Goal: Task Accomplishment & Management: Manage account settings

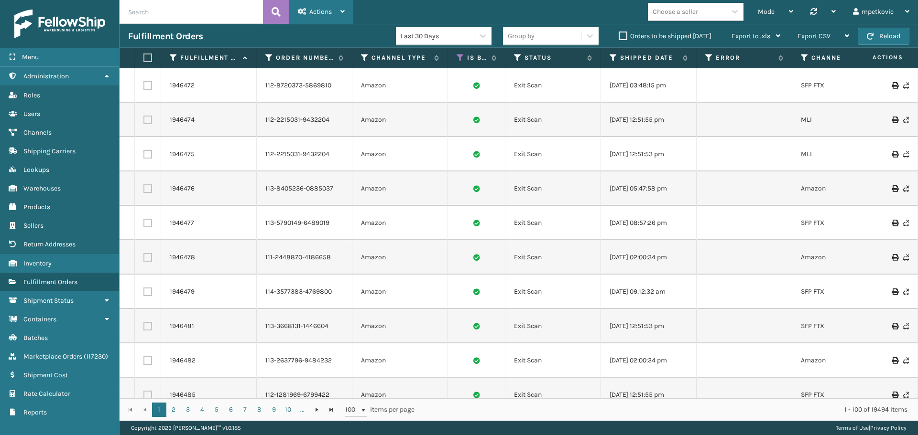
click at [330, 11] on span "Actions" at bounding box center [320, 12] width 22 height 8
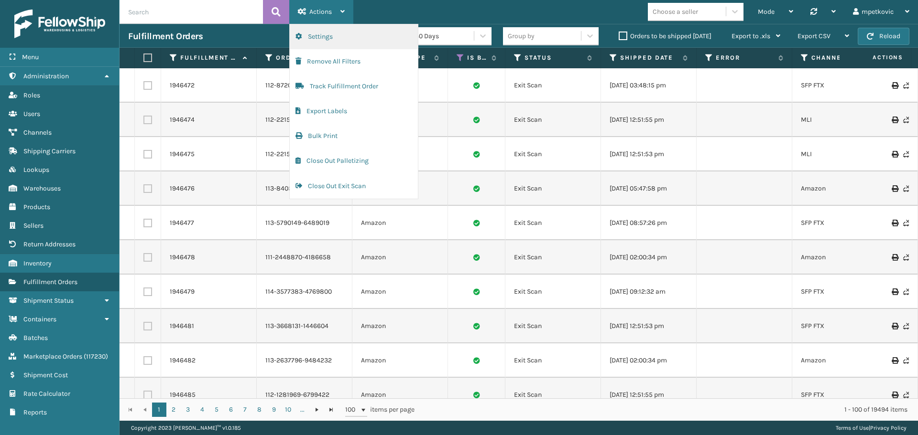
click at [336, 33] on button "Settings" at bounding box center [354, 36] width 128 height 25
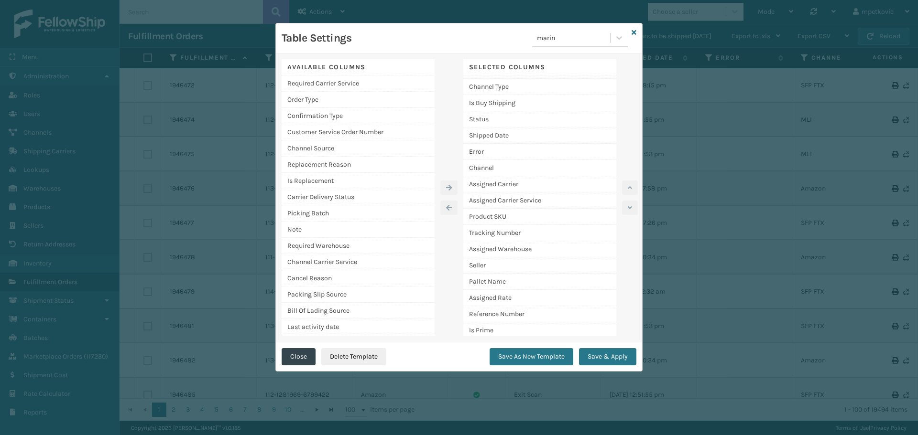
scroll to position [2, 0]
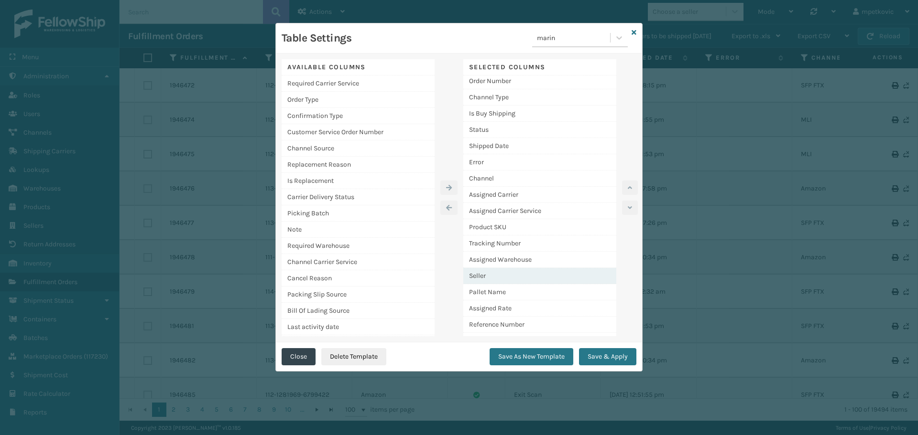
click at [502, 273] on div "Seller" at bounding box center [539, 276] width 153 height 16
click at [633, 31] on icon at bounding box center [633, 32] width 5 height 7
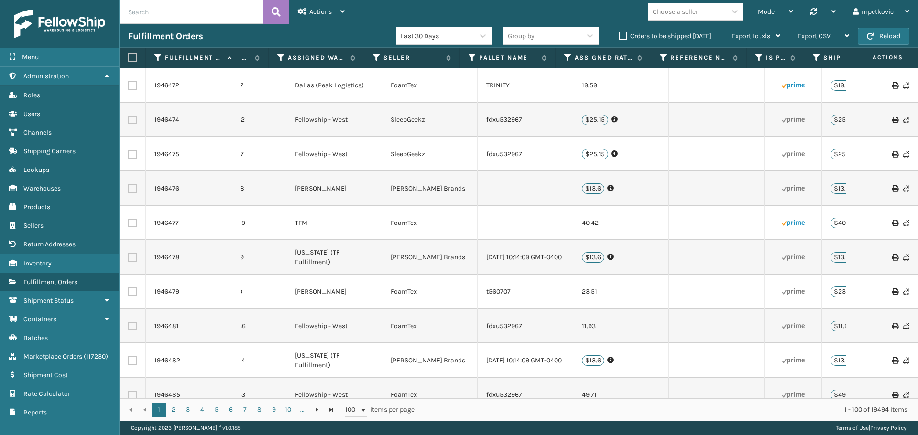
scroll to position [0, 984]
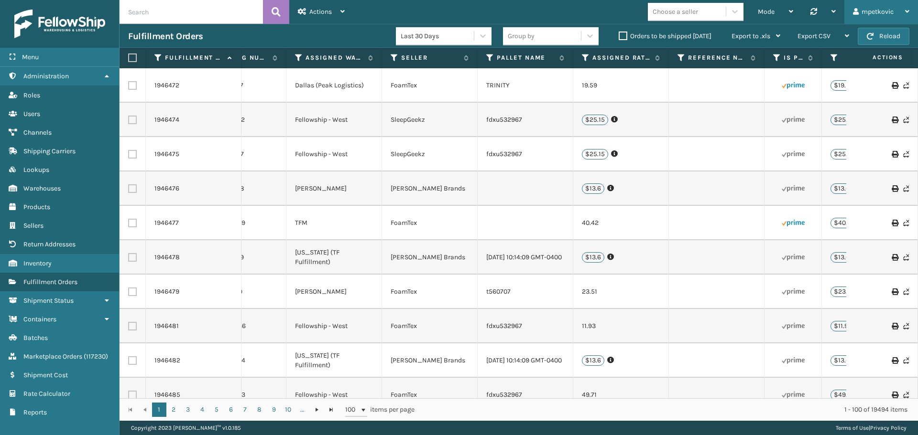
click at [882, 11] on div "mpetkovic" at bounding box center [881, 12] width 56 height 24
drag, startPoint x: 869, startPoint y: 22, endPoint x: 855, endPoint y: 12, distance: 17.5
click at [866, 23] on div "mpetkovic" at bounding box center [881, 12] width 56 height 24
click at [55, 111] on link "Users" at bounding box center [59, 114] width 119 height 19
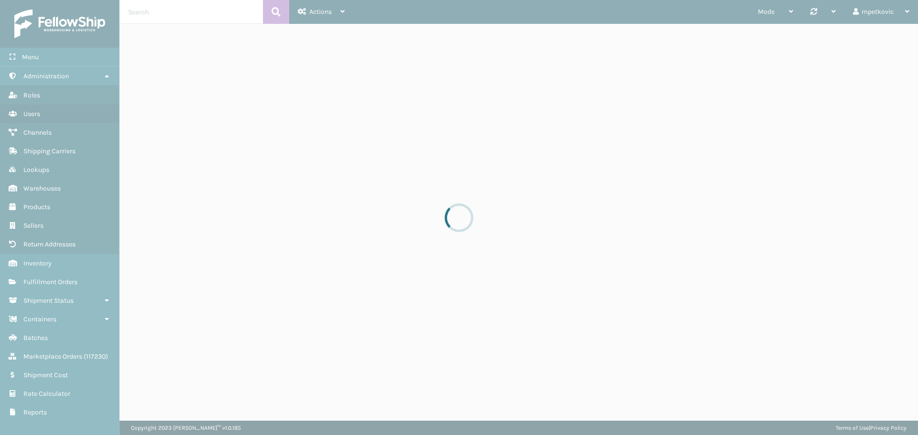
click at [163, 13] on div at bounding box center [459, 217] width 918 height 435
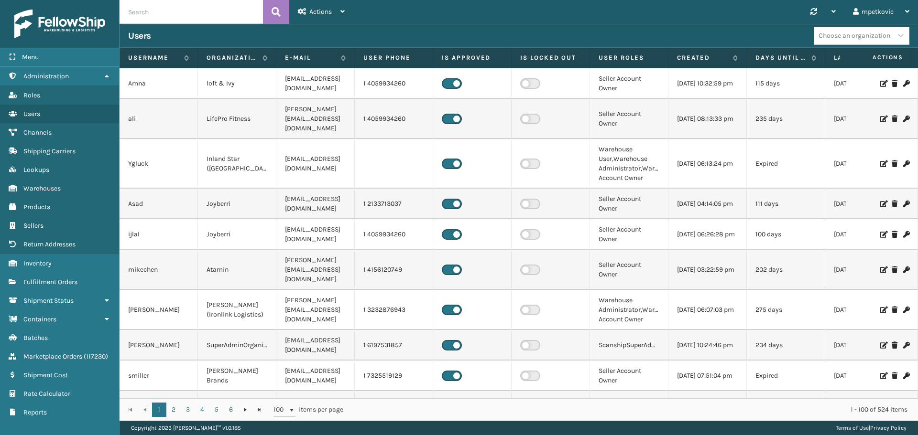
click at [163, 13] on input "text" at bounding box center [190, 12] width 143 height 24
type input "anil"
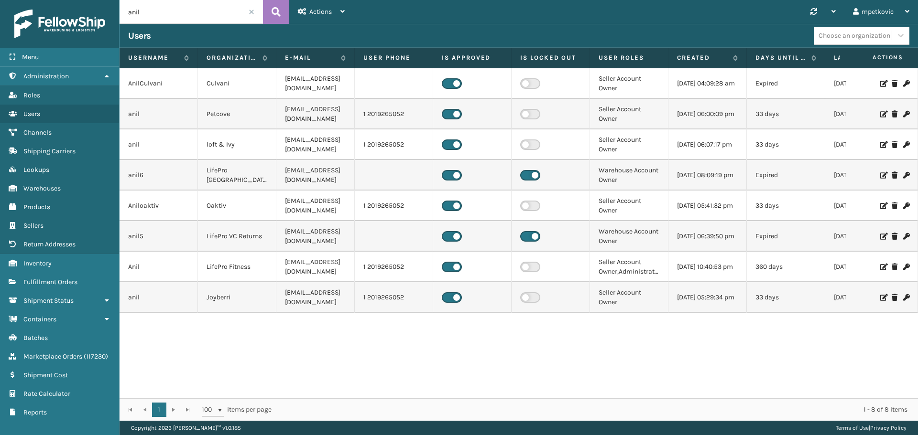
click at [262, 113] on td "Petcove" at bounding box center [237, 114] width 78 height 31
click at [257, 110] on td "Petcove" at bounding box center [237, 114] width 78 height 31
click at [248, 117] on td "Petcove" at bounding box center [237, 114] width 78 height 31
click at [258, 115] on td "Petcove" at bounding box center [237, 114] width 78 height 31
click at [250, 116] on td "Petcove" at bounding box center [237, 114] width 78 height 31
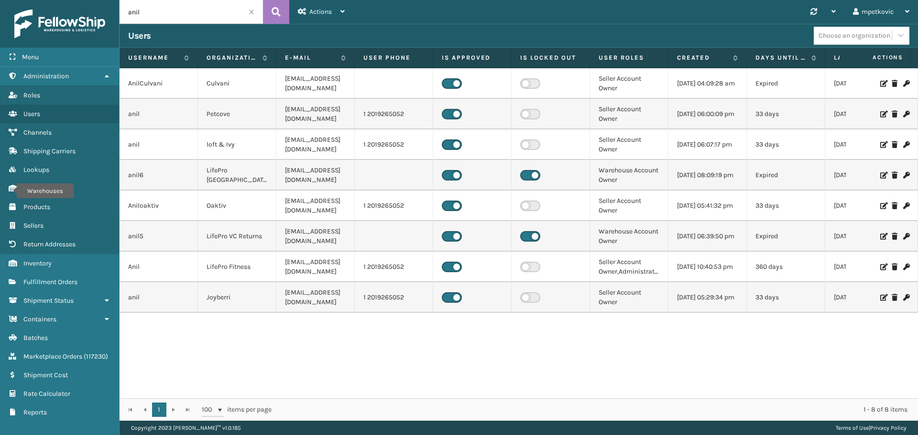
click at [184, 350] on div "AnilCulvani [PERSON_NAME] [PERSON_NAME][EMAIL_ADDRESS][DOMAIN_NAME] Seller Acco…" at bounding box center [518, 233] width 798 height 330
click at [61, 276] on link "Shipping Carriers Fulfillment Orders" at bounding box center [59, 282] width 119 height 19
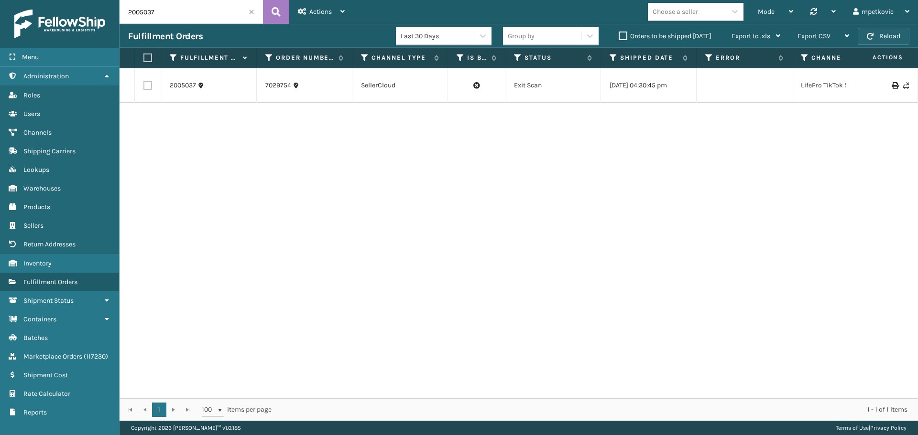
click at [891, 35] on button "Reload" at bounding box center [884, 36] width 52 height 17
click at [629, 34] on label "Orders to be shipped [DATE]" at bounding box center [665, 36] width 93 height 8
click at [619, 34] on input "Orders to be shipped [DATE]" at bounding box center [619, 34] width 0 height 6
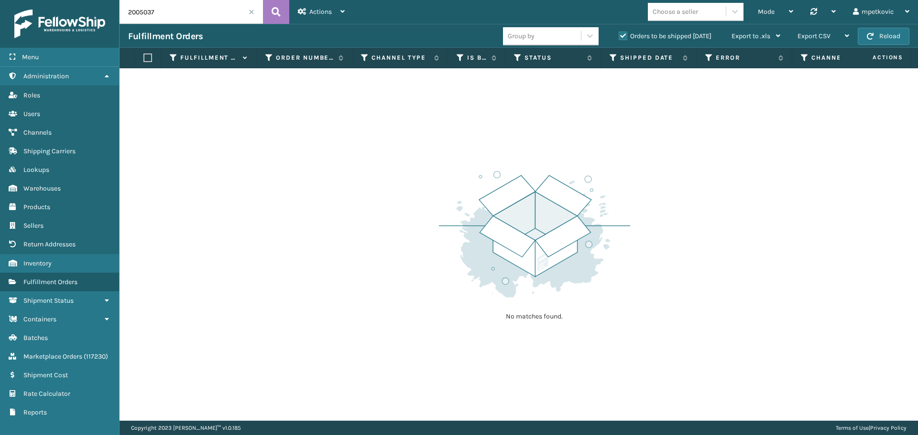
click at [250, 11] on span at bounding box center [252, 12] width 6 height 6
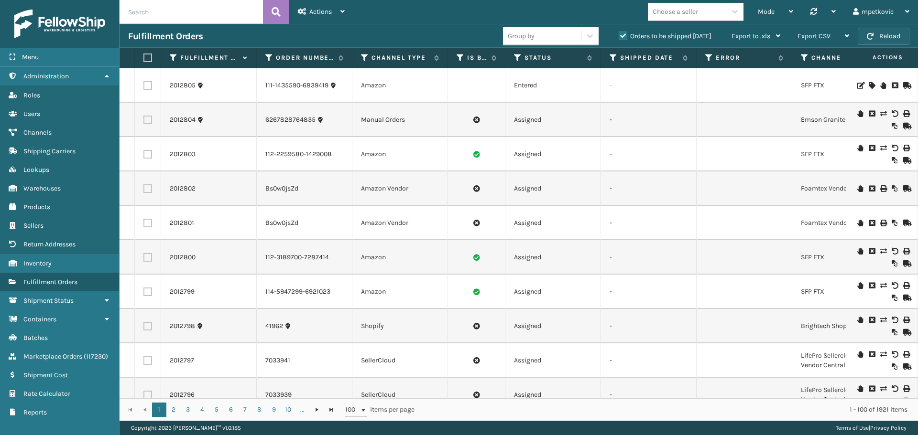
click at [878, 34] on button "Reload" at bounding box center [884, 36] width 52 height 17
click at [62, 116] on link "Users" at bounding box center [59, 114] width 119 height 19
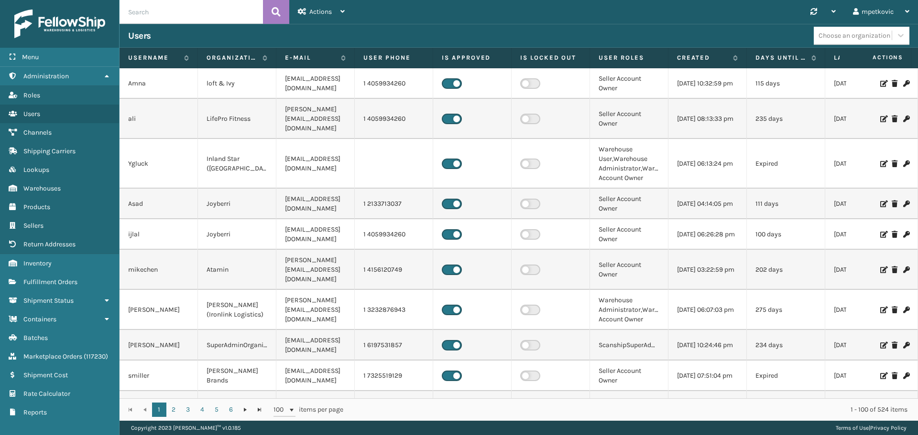
click at [196, 17] on input "text" at bounding box center [190, 12] width 143 height 24
type input "anil"
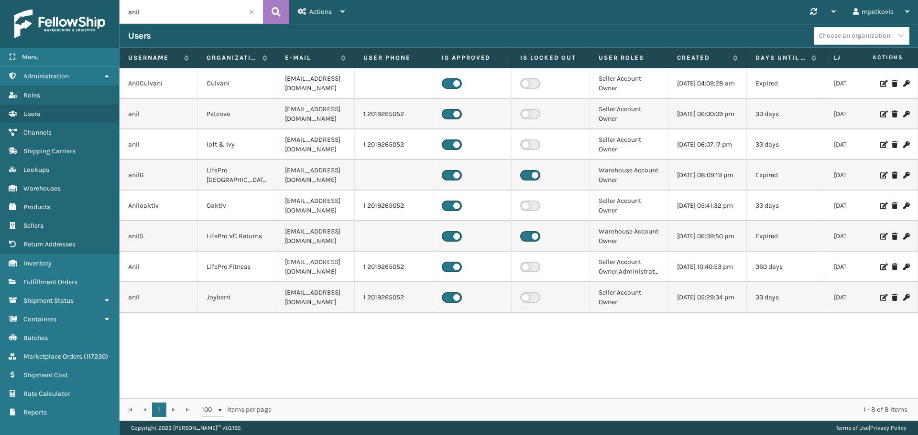
click at [880, 113] on icon at bounding box center [883, 114] width 6 height 7
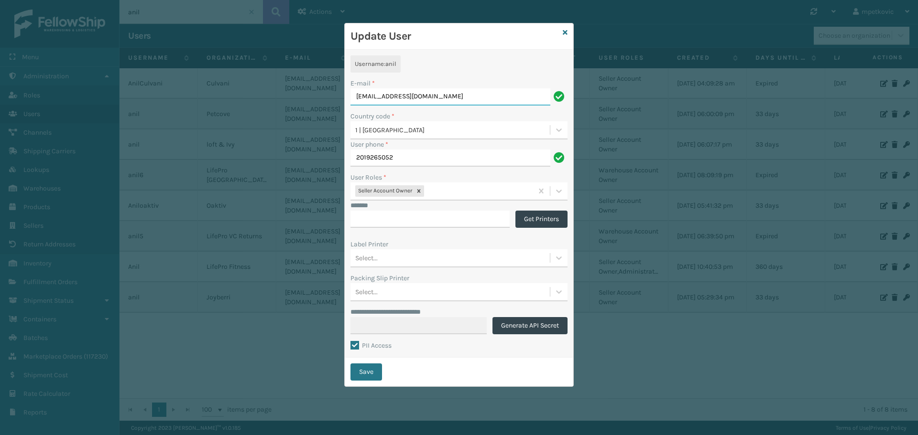
click at [192, 12] on div "**********" at bounding box center [459, 217] width 918 height 435
click at [565, 33] on icon at bounding box center [565, 32] width 5 height 7
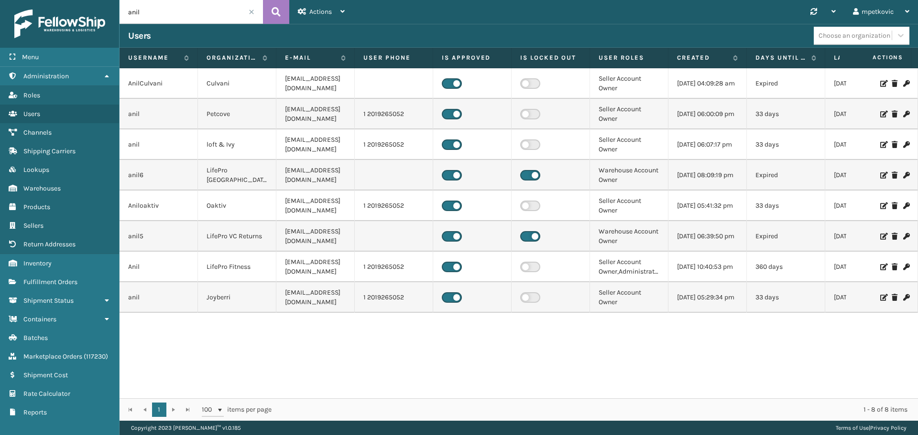
click at [880, 265] on icon at bounding box center [883, 267] width 6 height 7
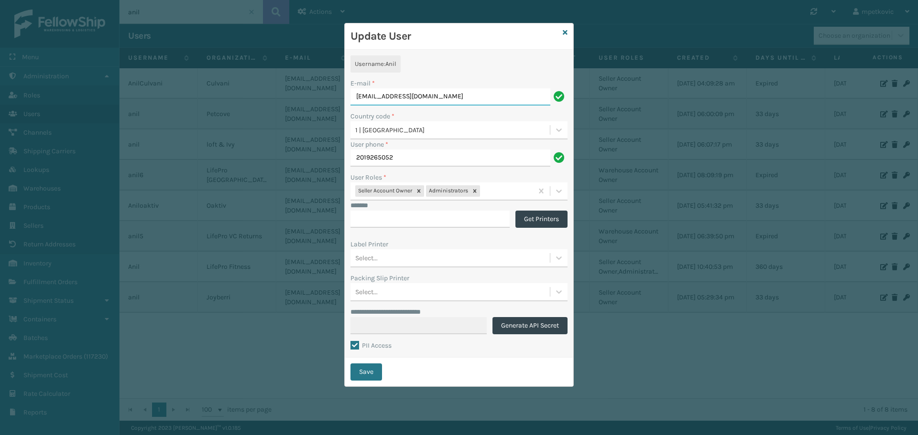
click at [270, 74] on div "**********" at bounding box center [459, 217] width 918 height 435
click at [446, 37] on h3 "Update User" at bounding box center [454, 36] width 208 height 14
click at [497, 36] on h3 "Update User" at bounding box center [454, 36] width 208 height 14
drag, startPoint x: 490, startPoint y: 34, endPoint x: 489, endPoint y: 63, distance: 28.7
click at [489, 34] on h3 "Update User" at bounding box center [454, 36] width 208 height 14
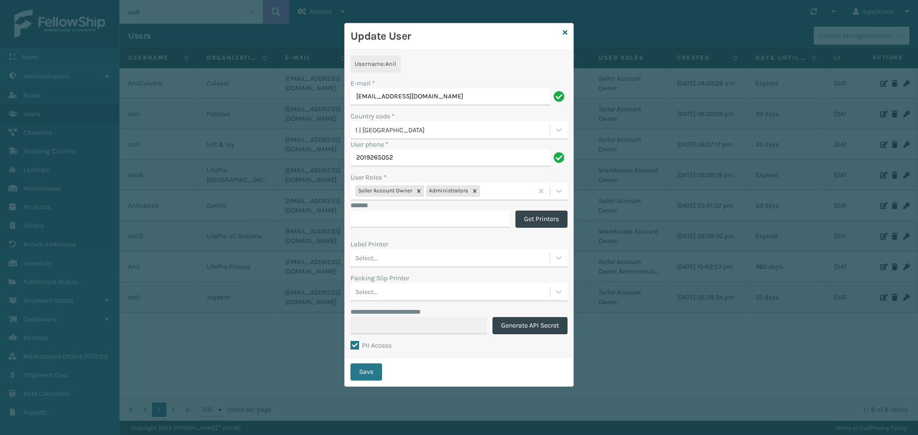
click at [489, 63] on div "**********" at bounding box center [459, 204] width 228 height 308
click at [495, 60] on div "**********" at bounding box center [459, 204] width 228 height 308
click at [488, 61] on div "**********" at bounding box center [459, 204] width 228 height 308
drag, startPoint x: 565, startPoint y: 33, endPoint x: 551, endPoint y: 32, distance: 14.3
click at [565, 32] on icon at bounding box center [565, 32] width 5 height 7
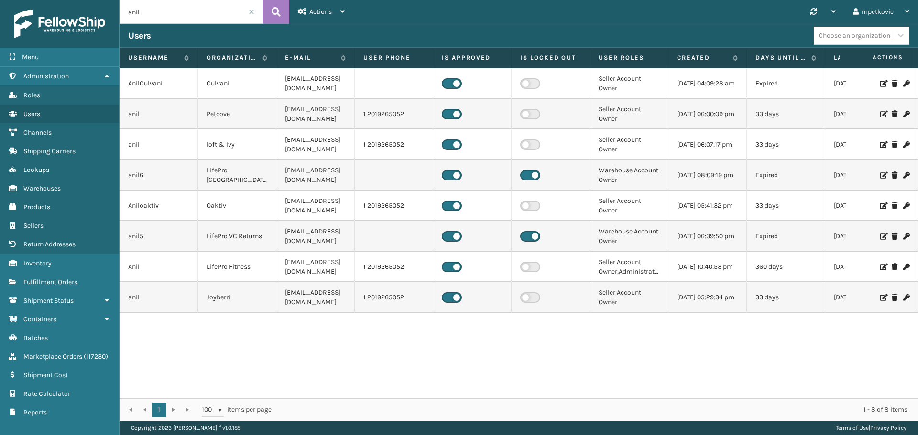
click at [419, 46] on div "Users Choose an organization" at bounding box center [518, 36] width 798 height 24
drag, startPoint x: 370, startPoint y: 33, endPoint x: 461, endPoint y: 33, distance: 91.3
click at [370, 33] on div "Users" at bounding box center [470, 35] width 685 height 11
click at [477, 33] on div "Users" at bounding box center [470, 35] width 685 height 11
click at [467, 33] on div "Users" at bounding box center [470, 35] width 685 height 11
